Goal: Information Seeking & Learning: Learn about a topic

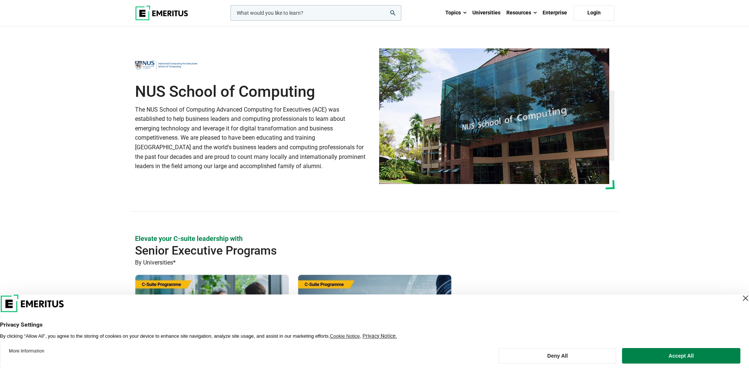
click at [175, 16] on img at bounding box center [161, 13] width 53 height 15
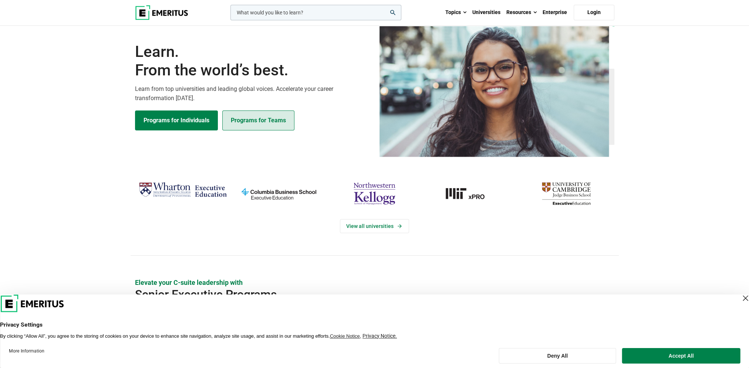
scroll to position [74, 0]
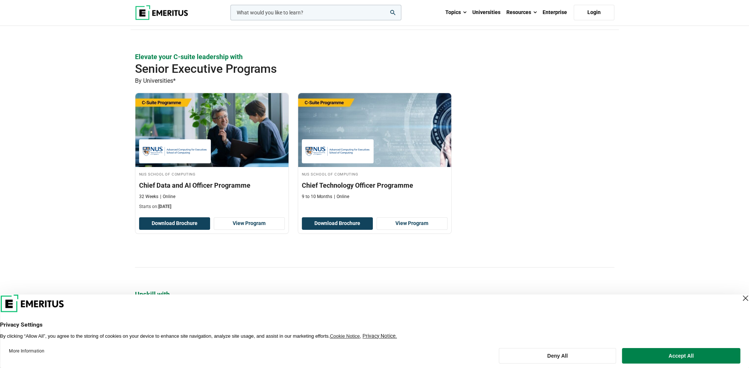
scroll to position [185, 0]
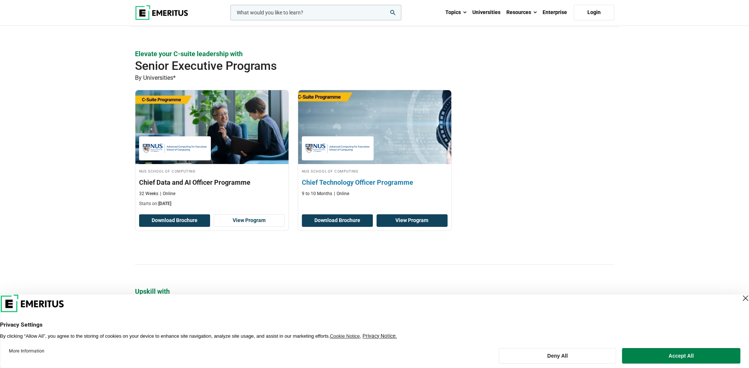
click at [423, 218] on link "View Program" at bounding box center [412, 221] width 71 height 13
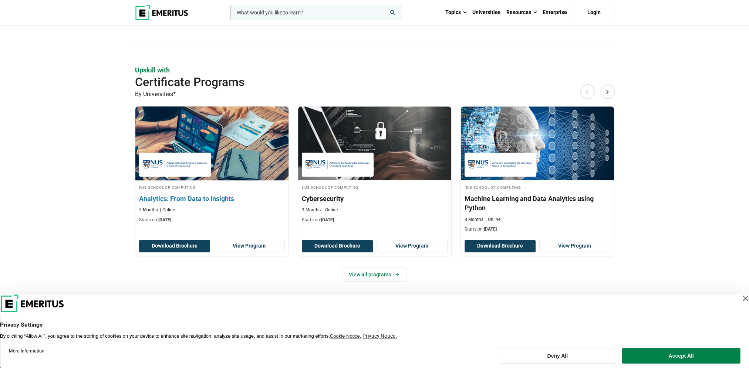
scroll to position [444, 0]
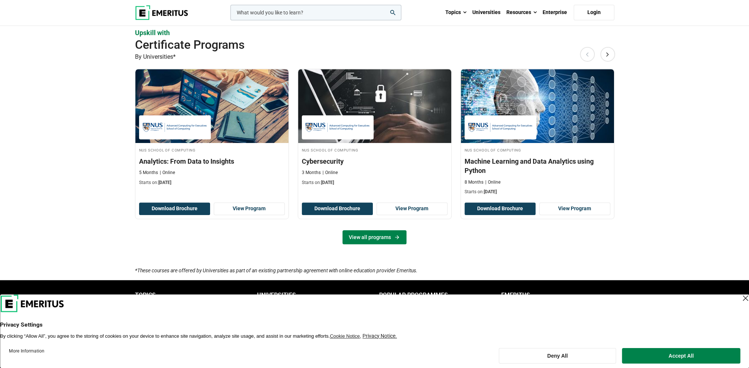
click at [392, 236] on link "View all programs" at bounding box center [374, 237] width 64 height 14
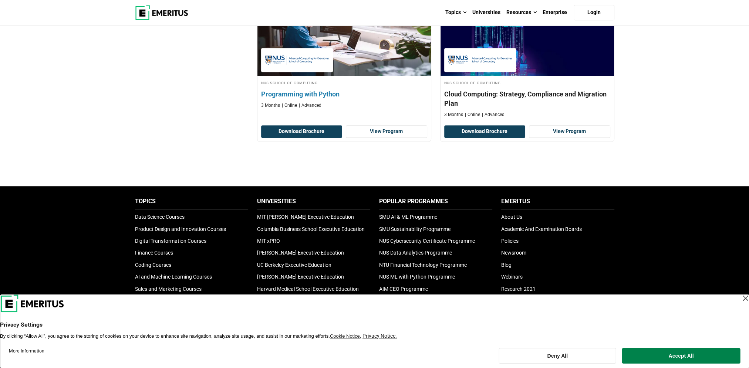
scroll to position [592, 0]
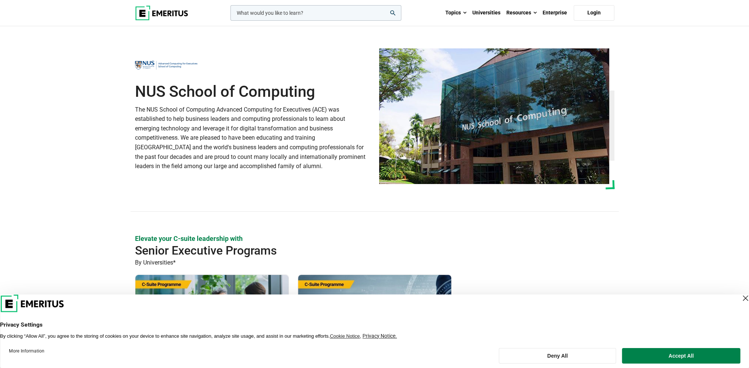
click at [291, 13] on input "woocommerce-product-search-field-0" at bounding box center [315, 13] width 171 height 16
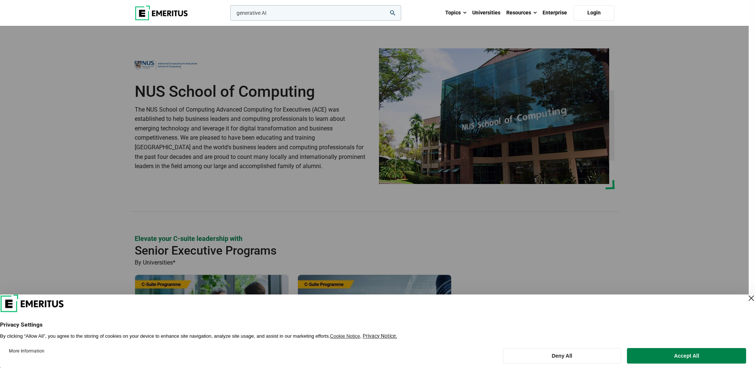
type input "generative AI"
click at [229, 15] on button "search" at bounding box center [229, 15] width 0 height 0
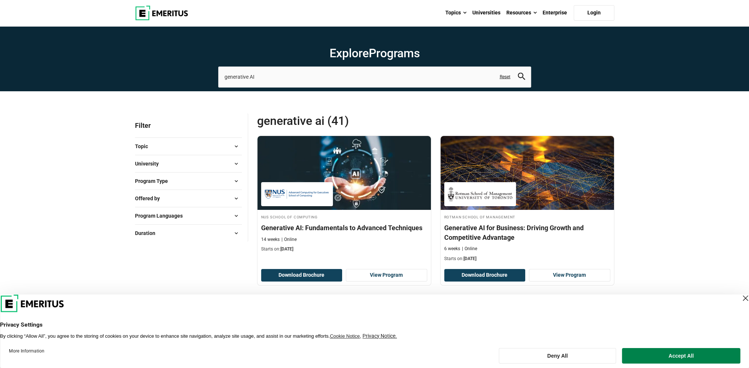
scroll to position [74, 0]
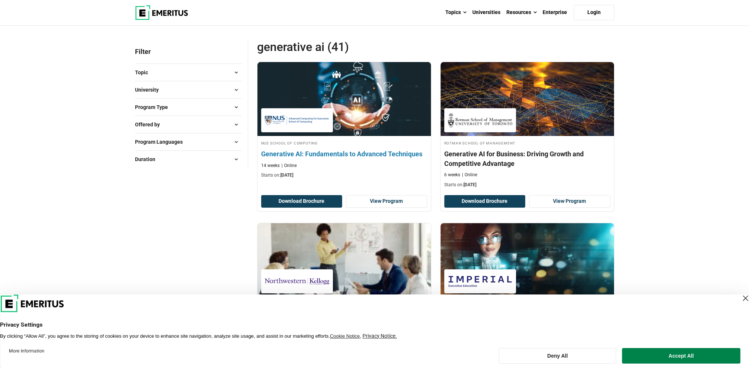
click at [268, 154] on h4 "Generative AI: Fundamentals to Advanced Techniques" at bounding box center [344, 153] width 166 height 9
